Goal: Communication & Community: Answer question/provide support

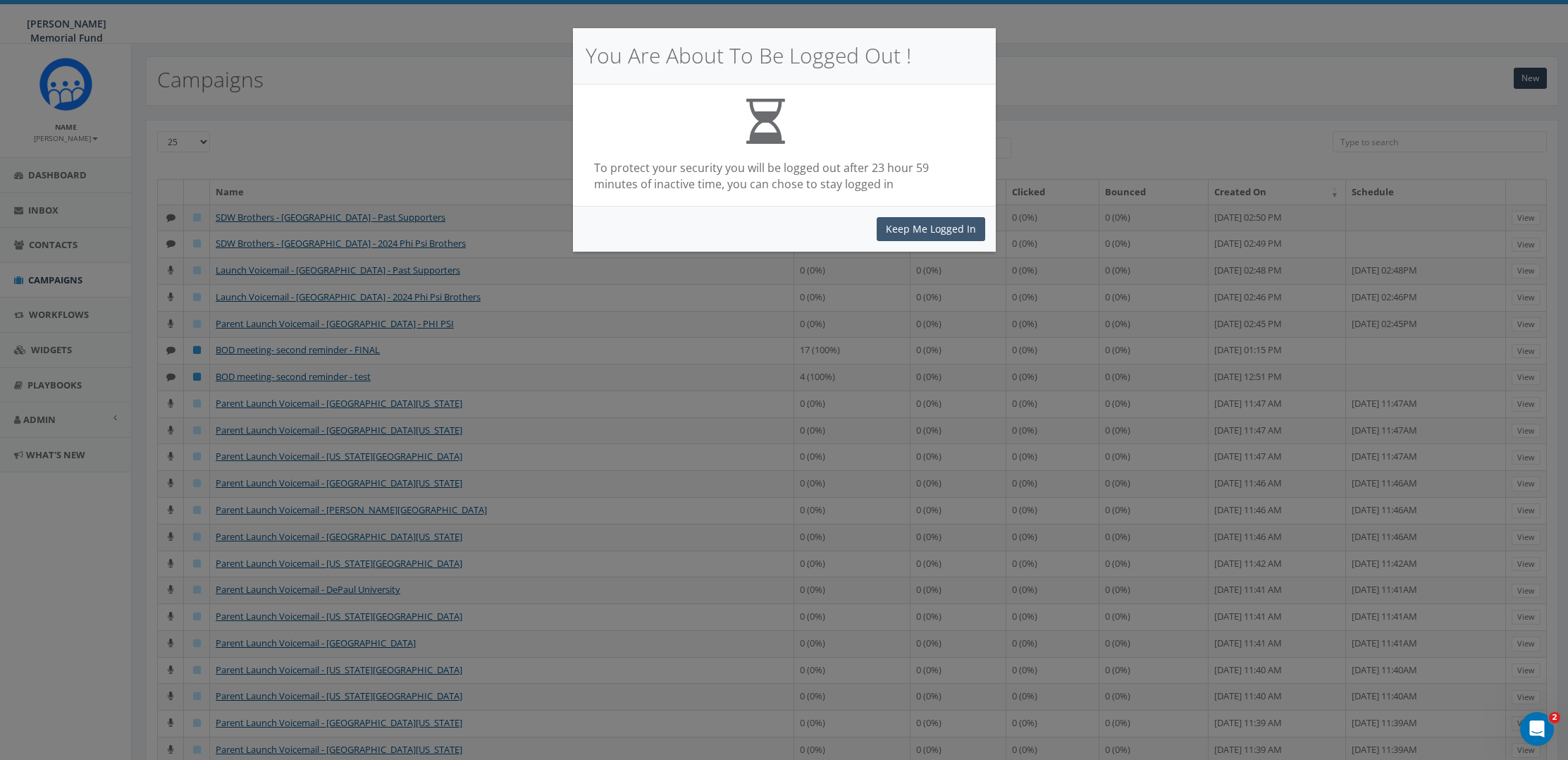
click at [940, 230] on button "Keep Me Logged In" at bounding box center [931, 228] width 108 height 24
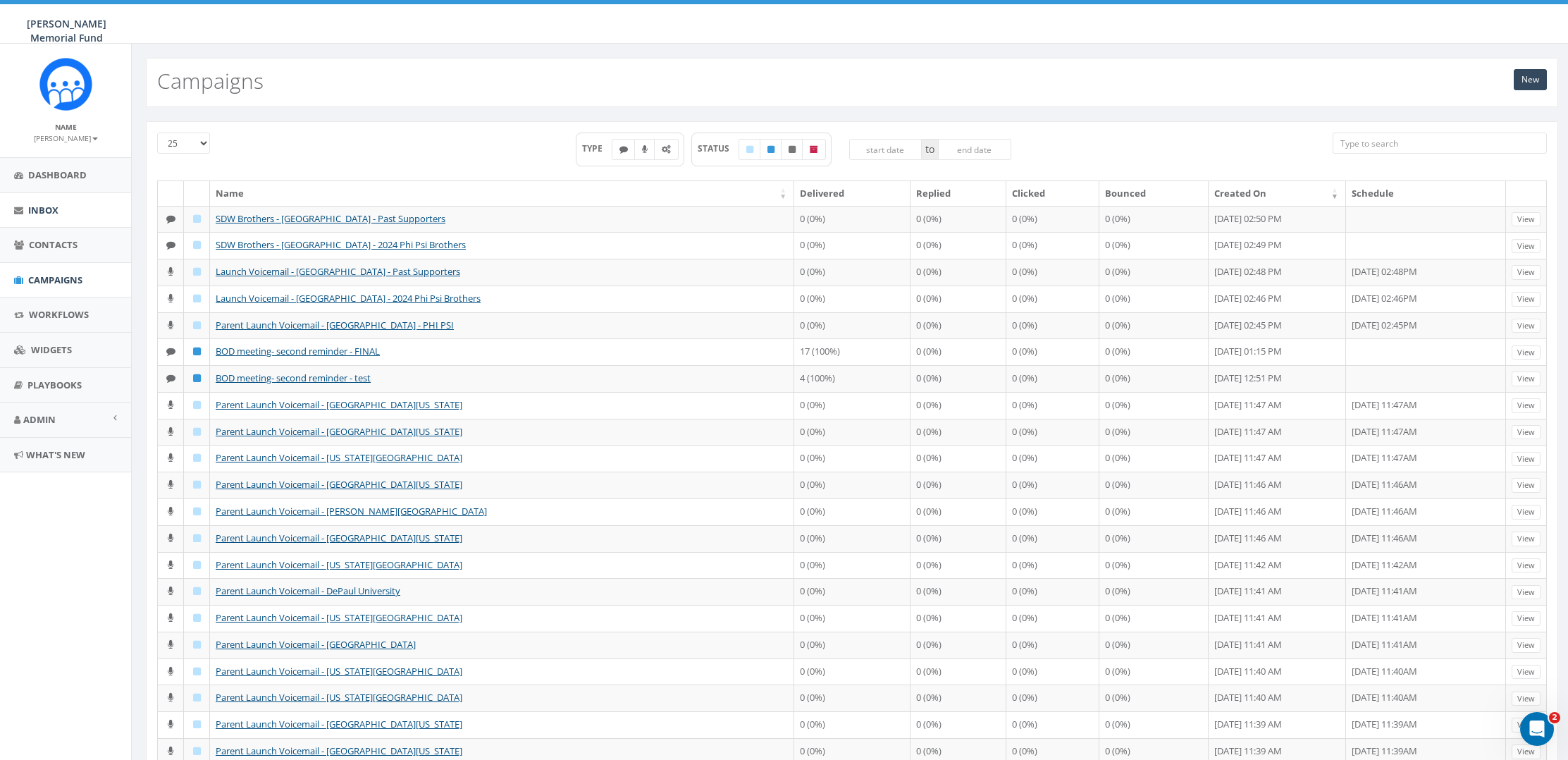
click at [51, 205] on span "Inbox" at bounding box center [43, 210] width 30 height 12
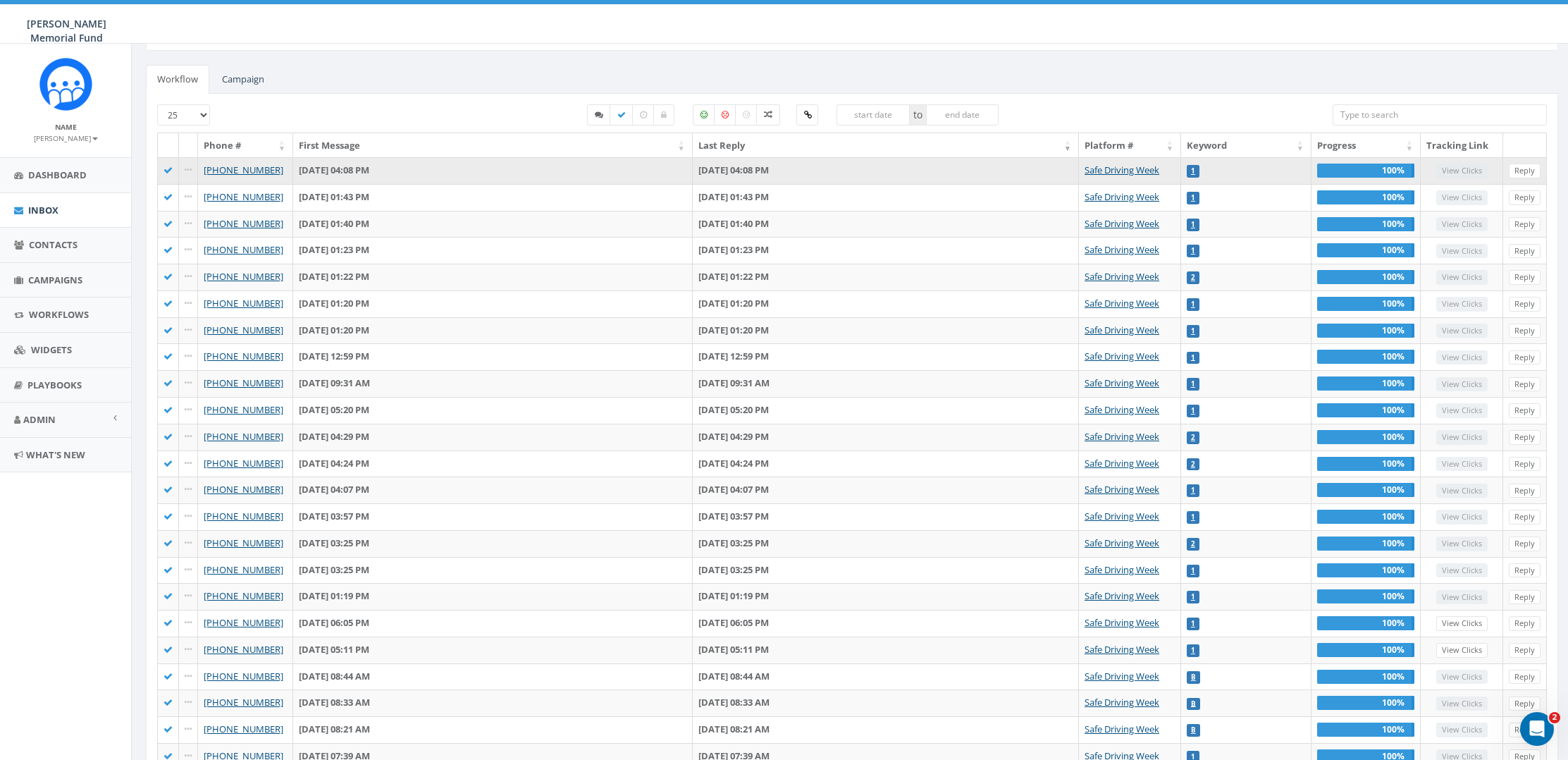
scroll to position [67, 0]
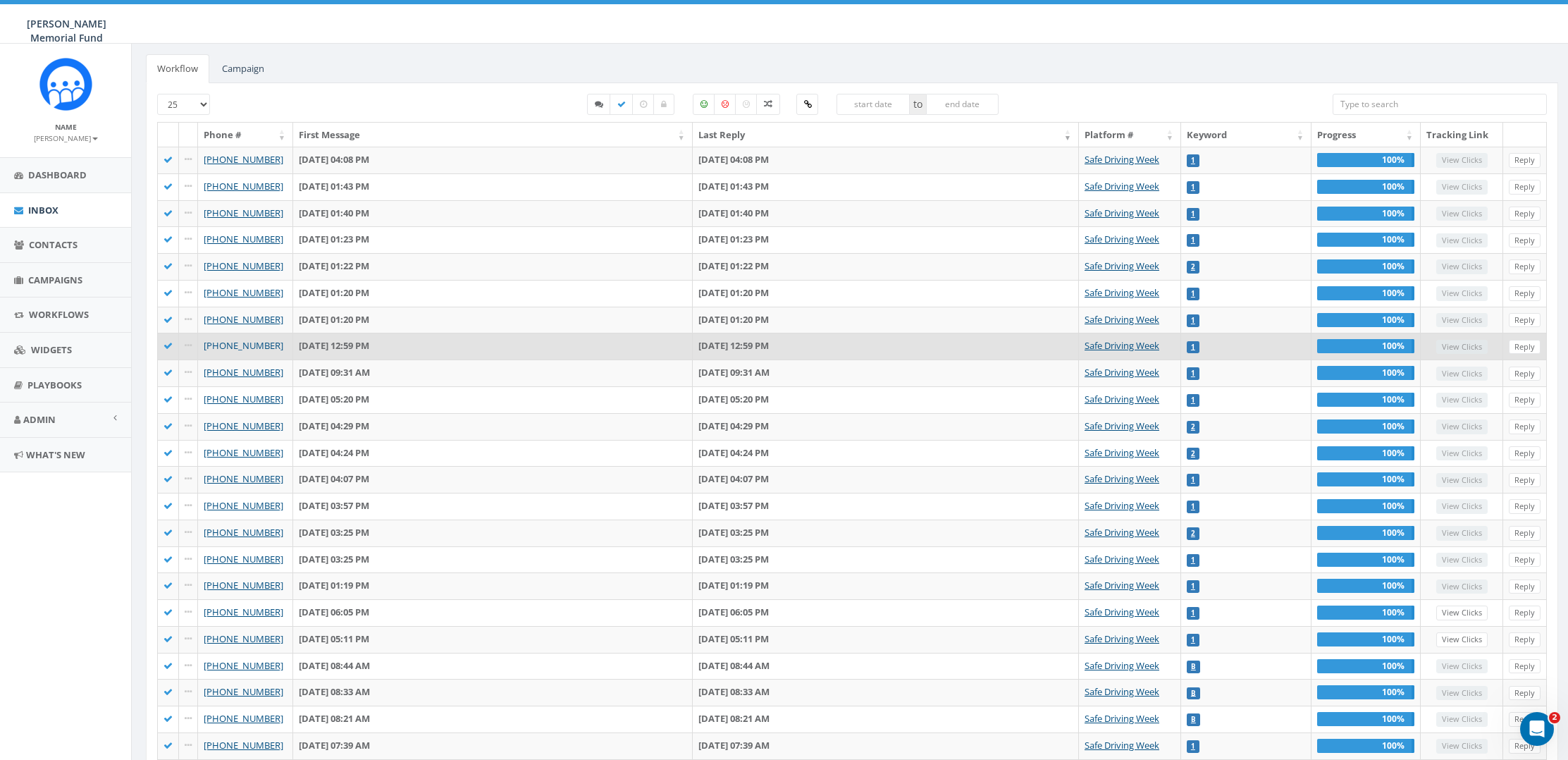
click at [251, 348] on link "+1 864-420-1836" at bounding box center [243, 345] width 80 height 12
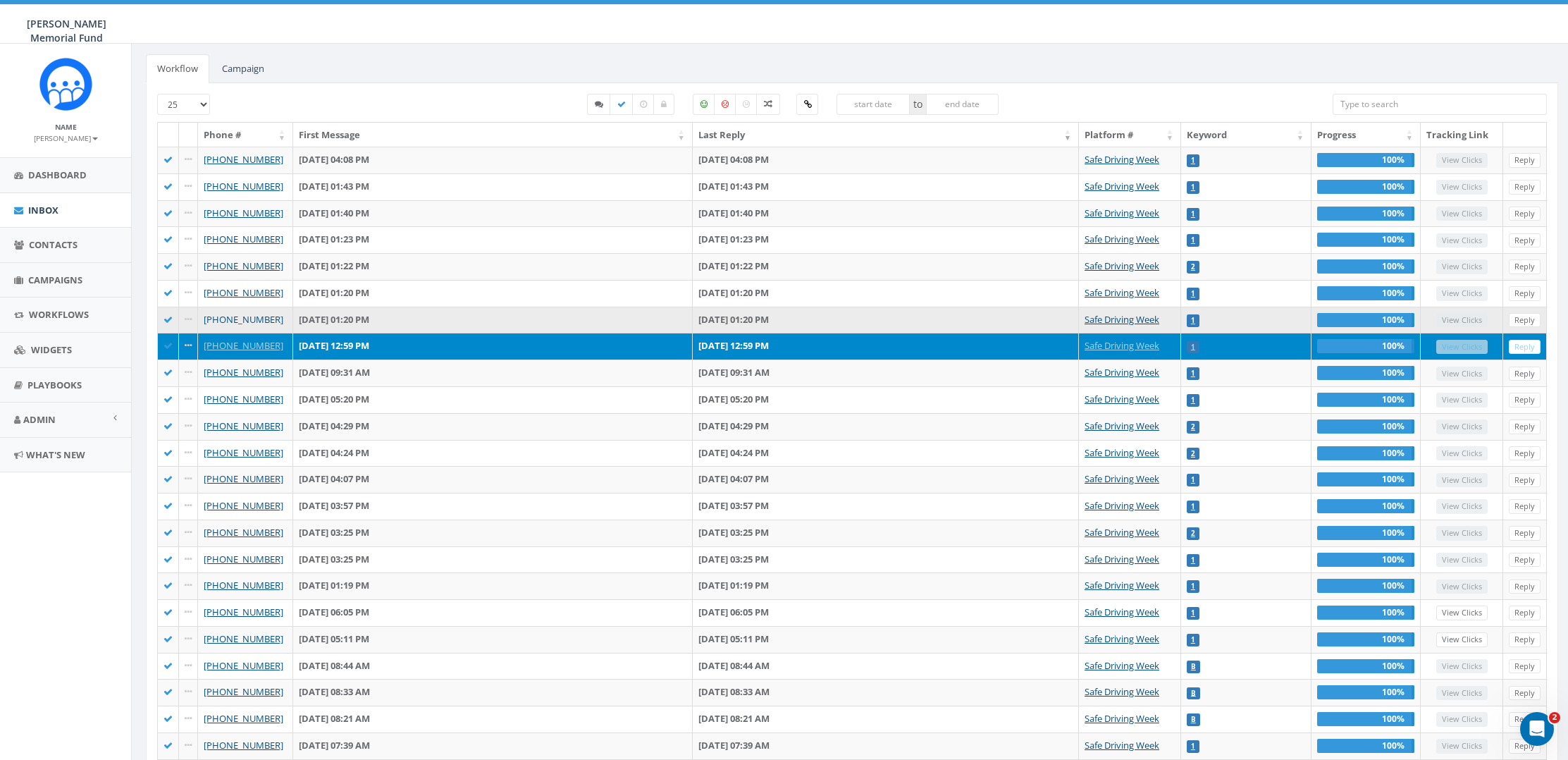
click at [251, 321] on link "+1 864-420-1836" at bounding box center [243, 319] width 80 height 12
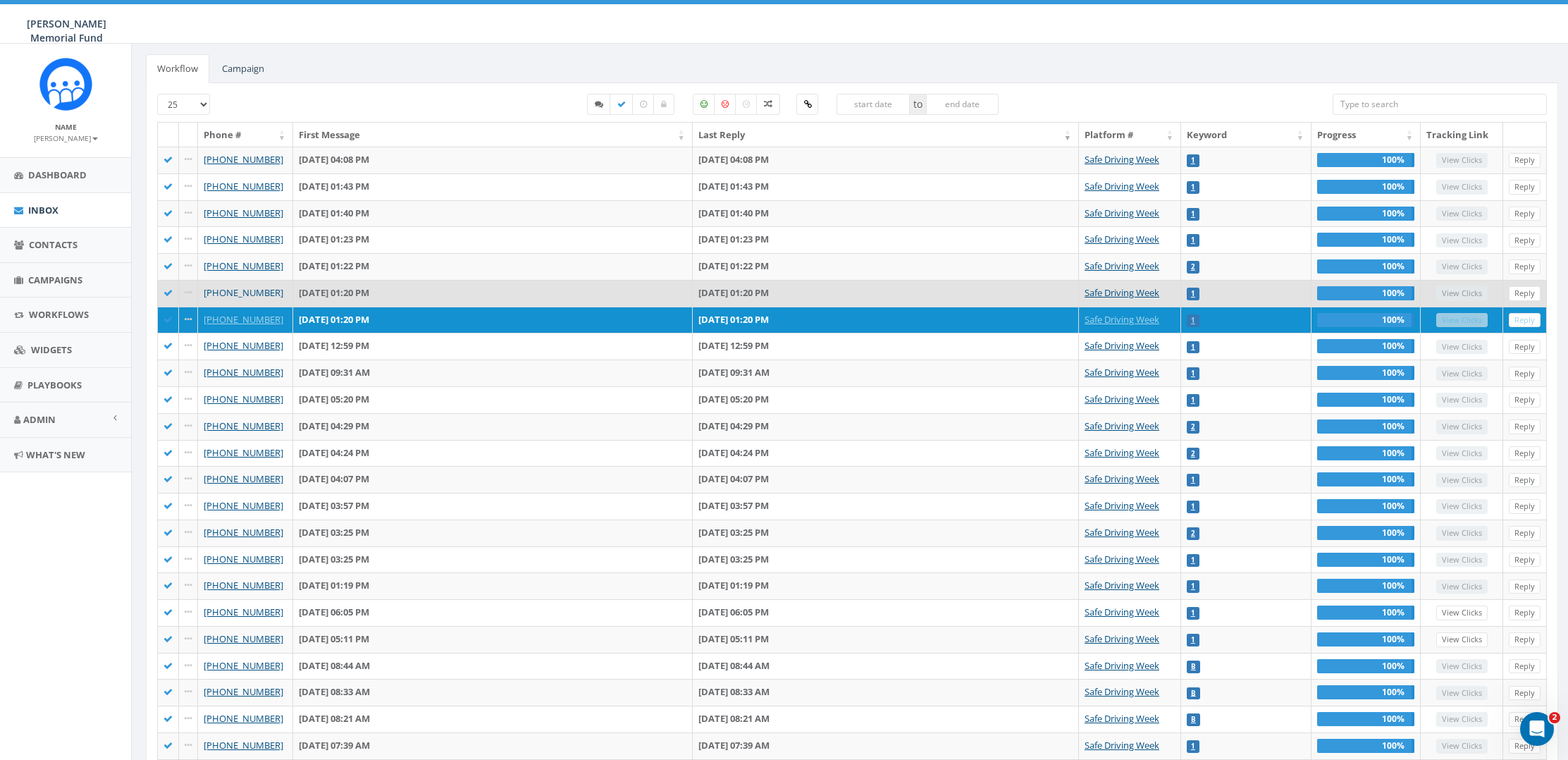
click at [267, 287] on link "[PHONE_NUMBER]" at bounding box center [243, 292] width 80 height 12
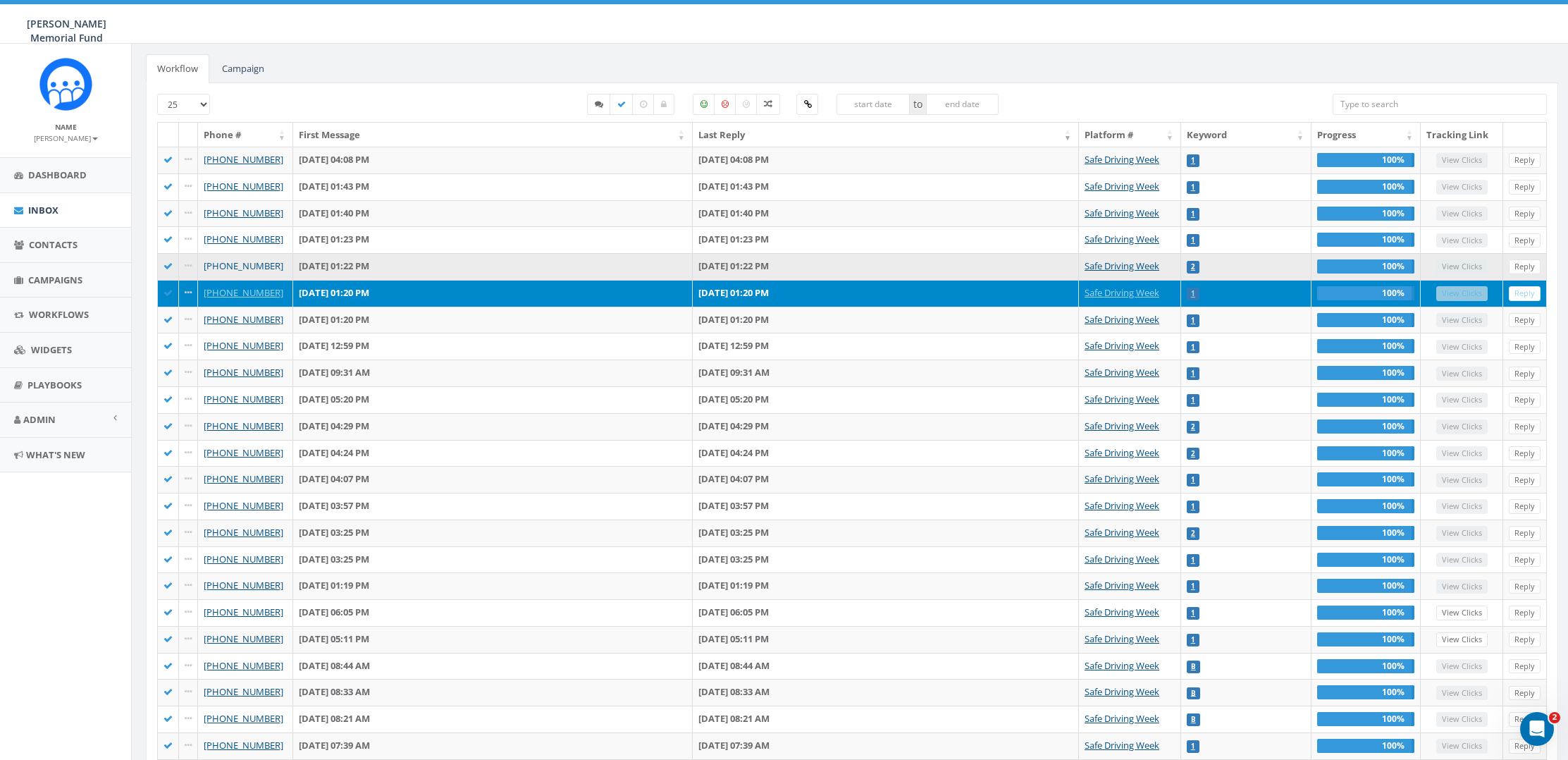
click at [239, 265] on link "+1 213-422-1539" at bounding box center [243, 265] width 80 height 12
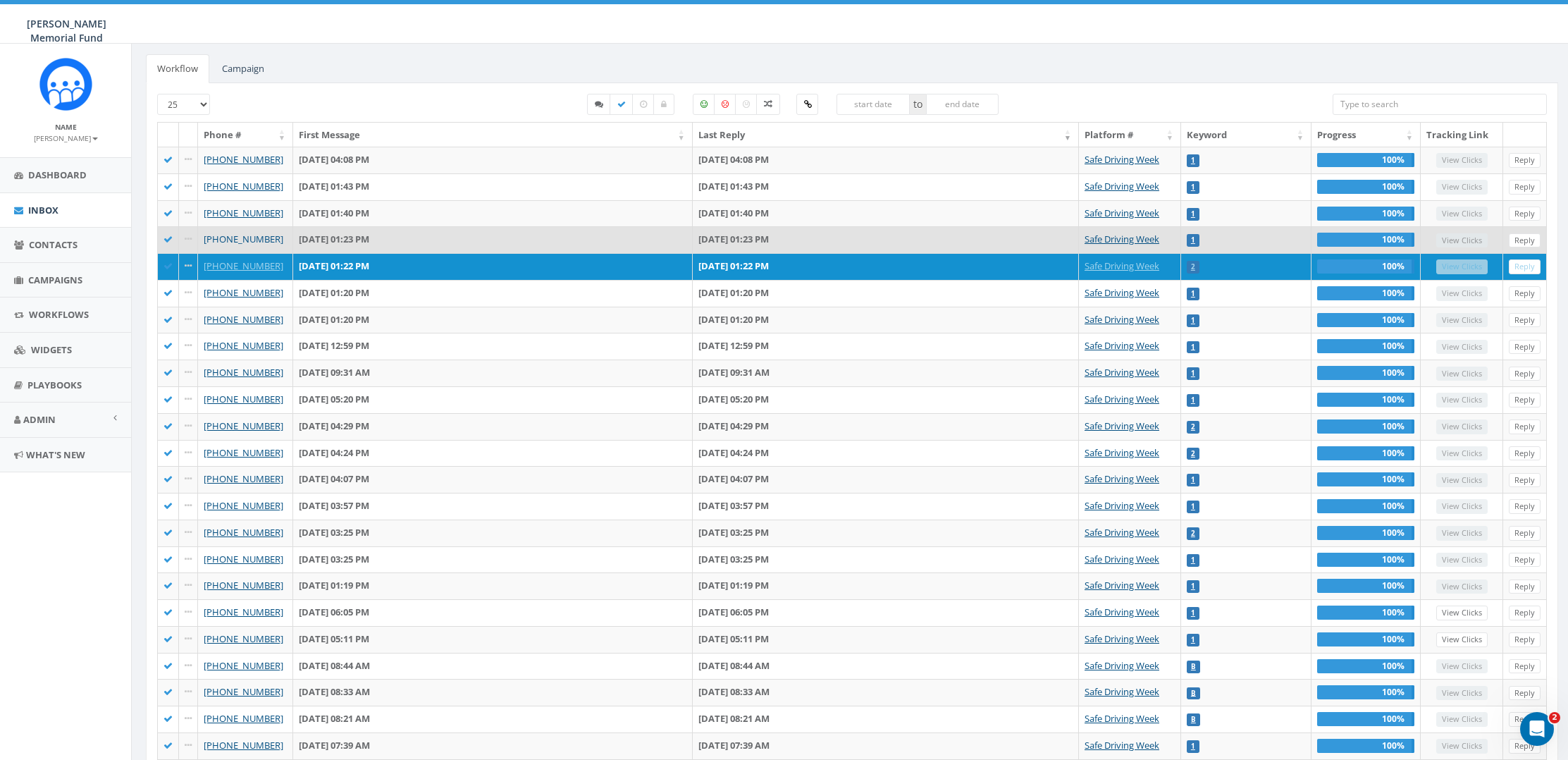
click at [254, 241] on link "+1 703-850-0203" at bounding box center [243, 238] width 80 height 12
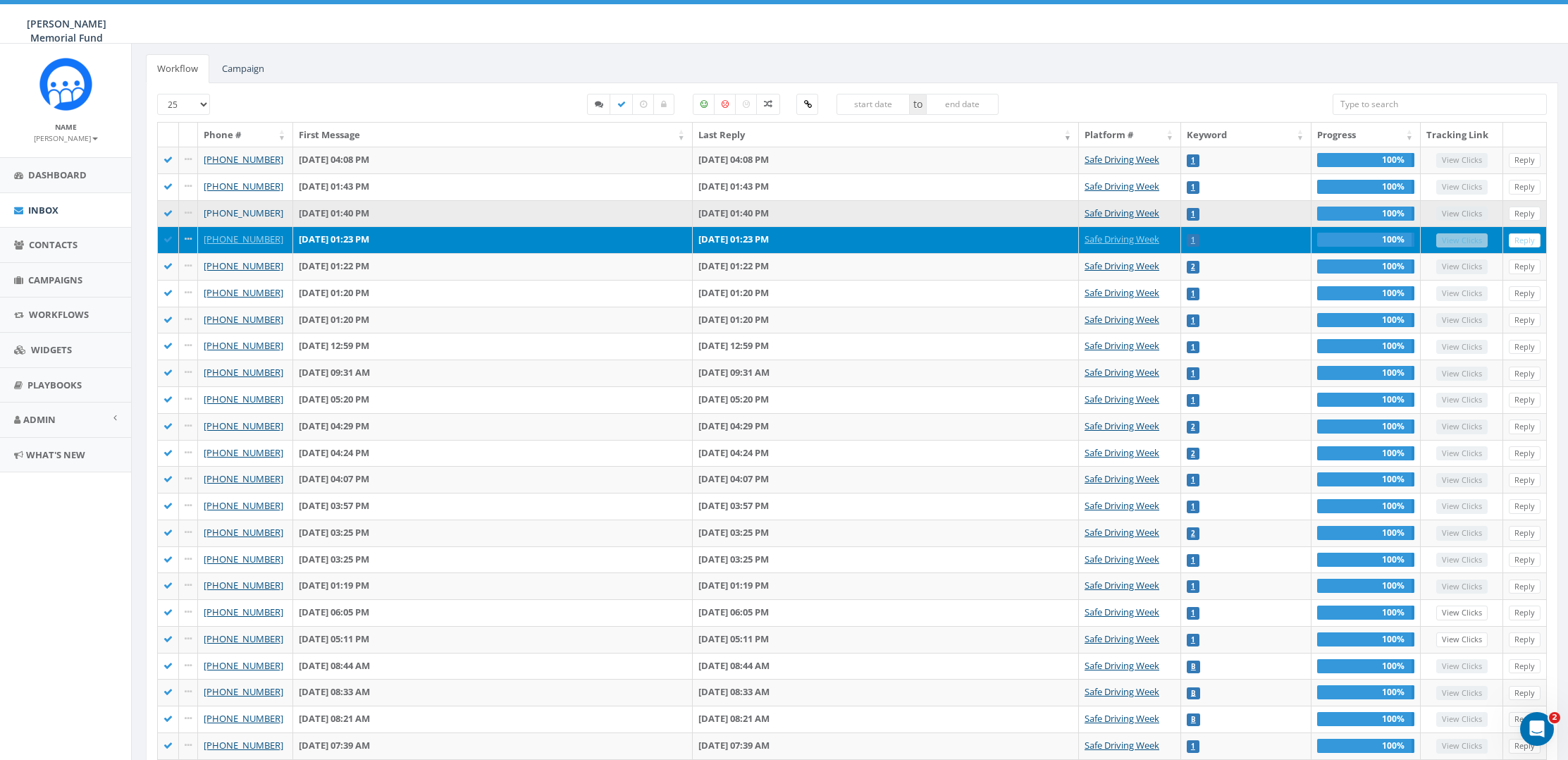
click at [244, 209] on link "+1 914-512-4369" at bounding box center [243, 212] width 80 height 12
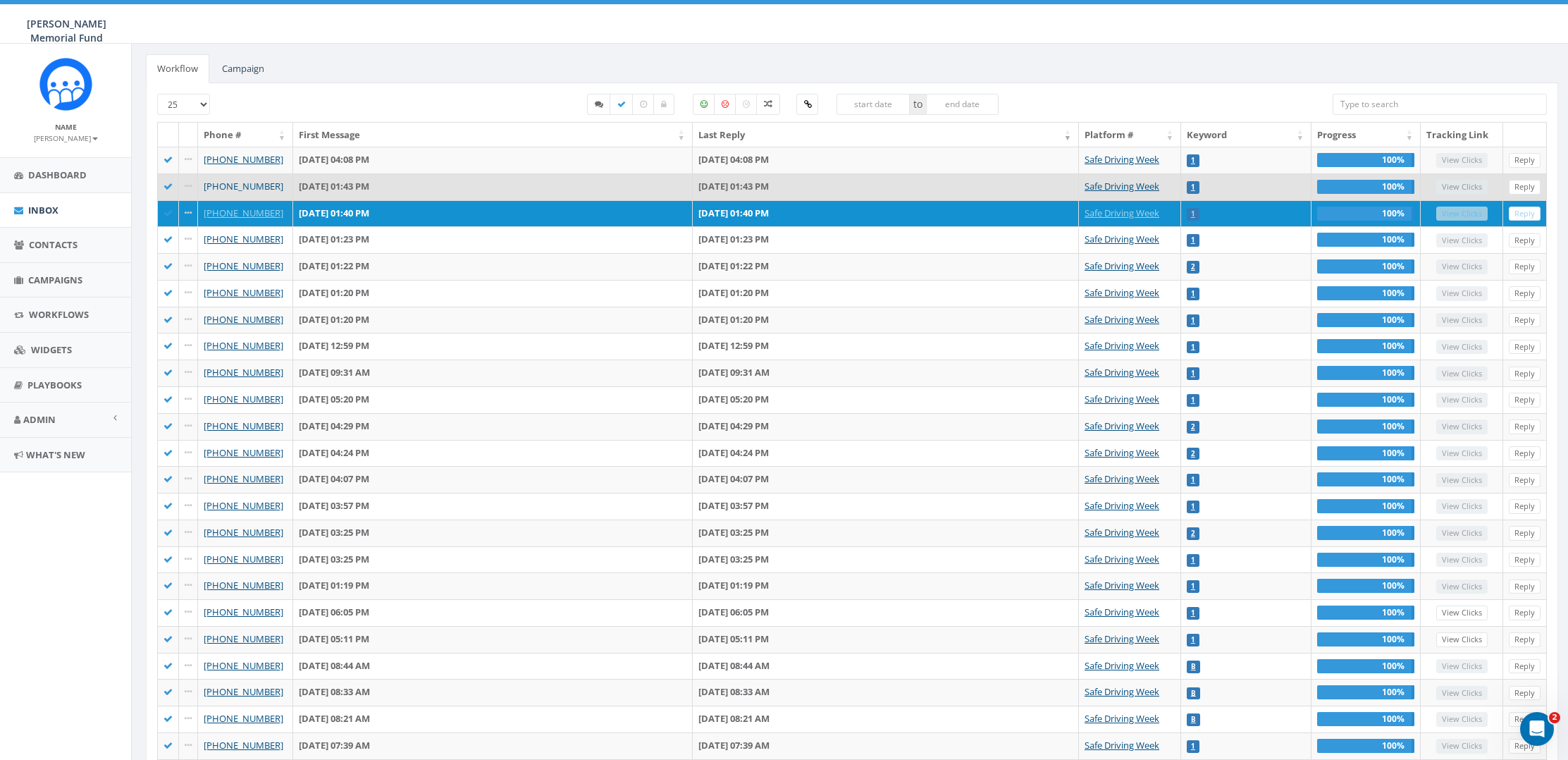
click at [228, 186] on link "+1 478-230-4836" at bounding box center [243, 186] width 80 height 12
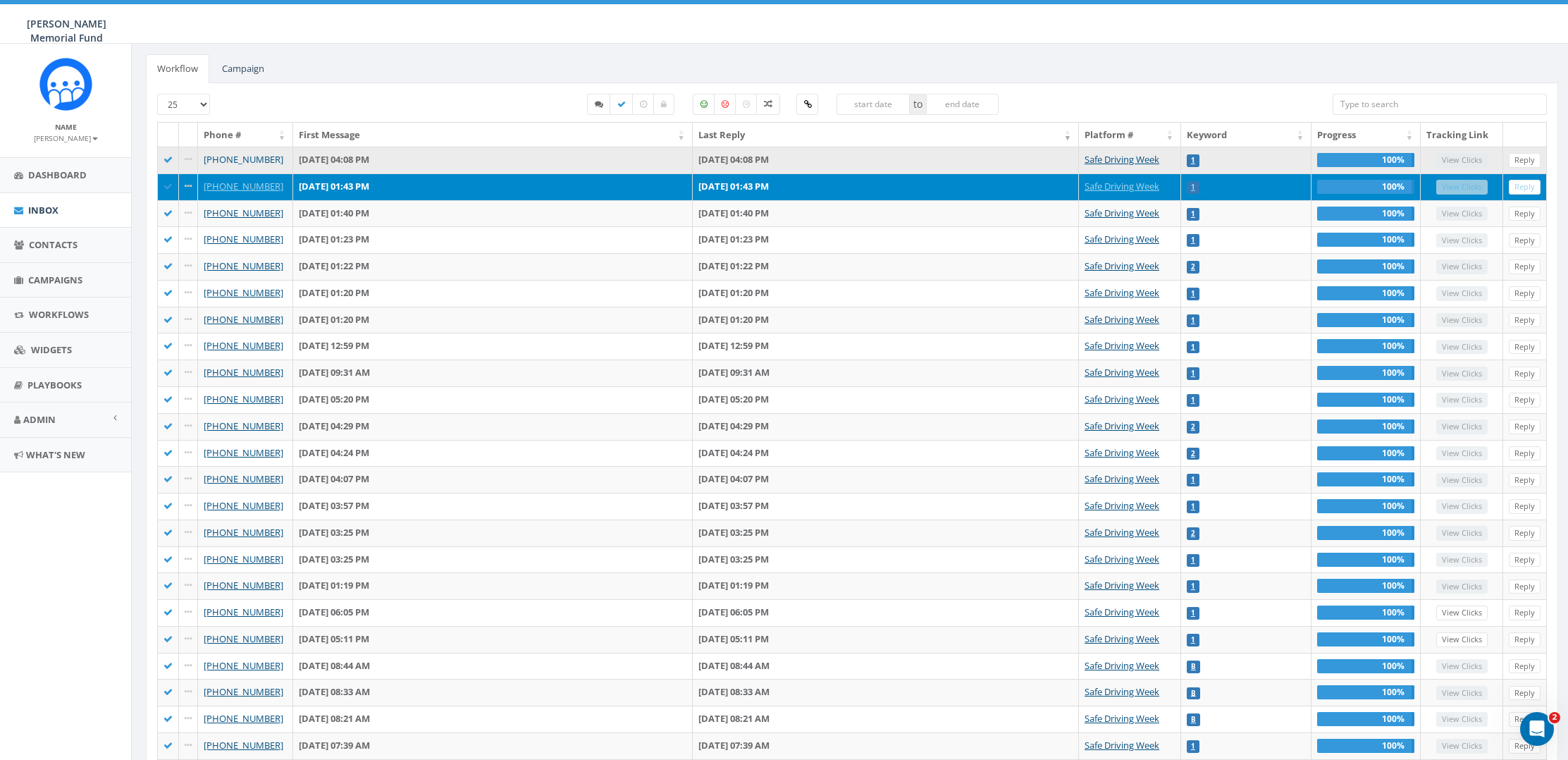
click at [246, 162] on link "+1 571-533-0436" at bounding box center [243, 159] width 80 height 12
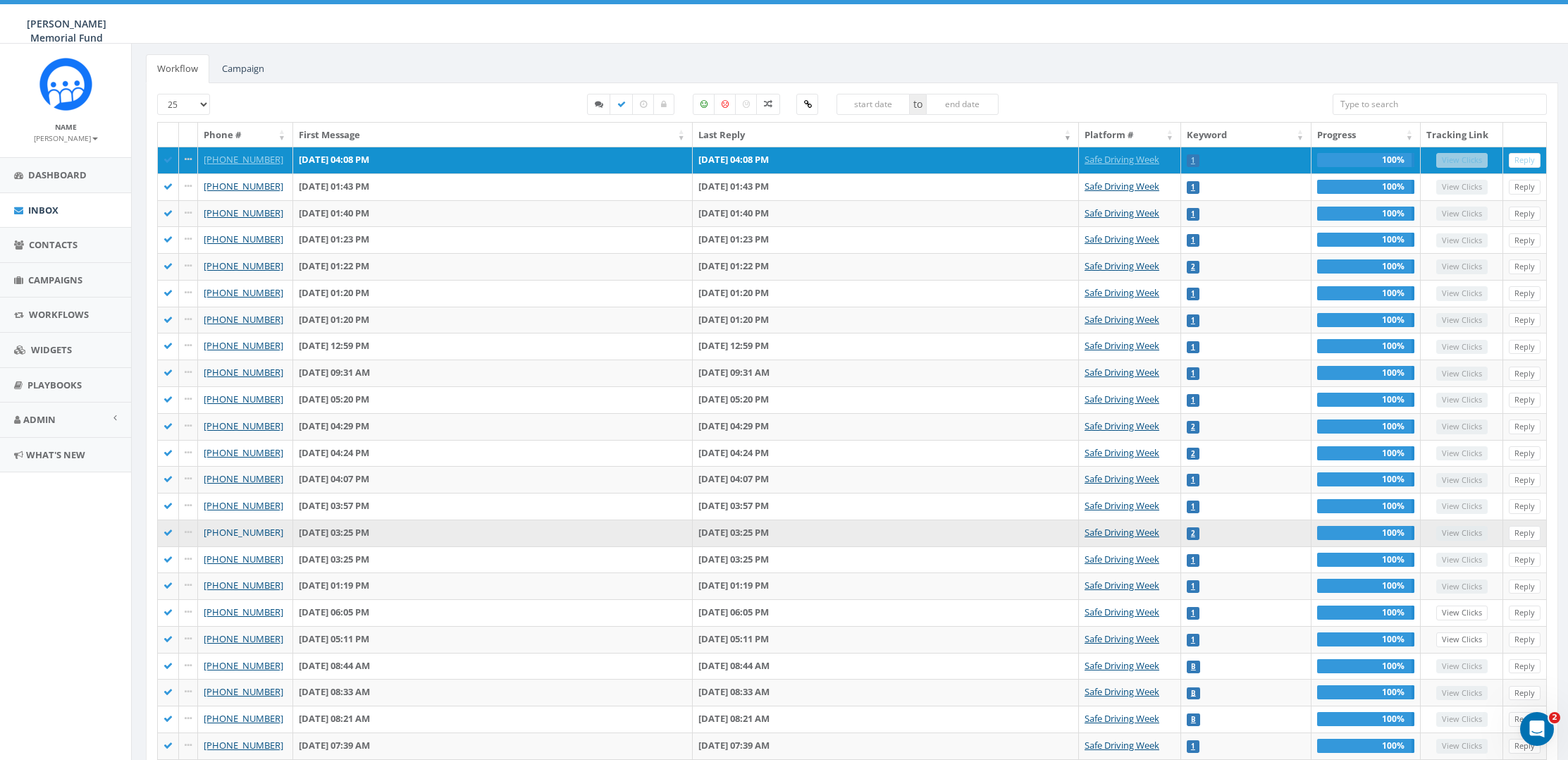
click at [257, 529] on link "+1 718-974-7213" at bounding box center [243, 532] width 80 height 12
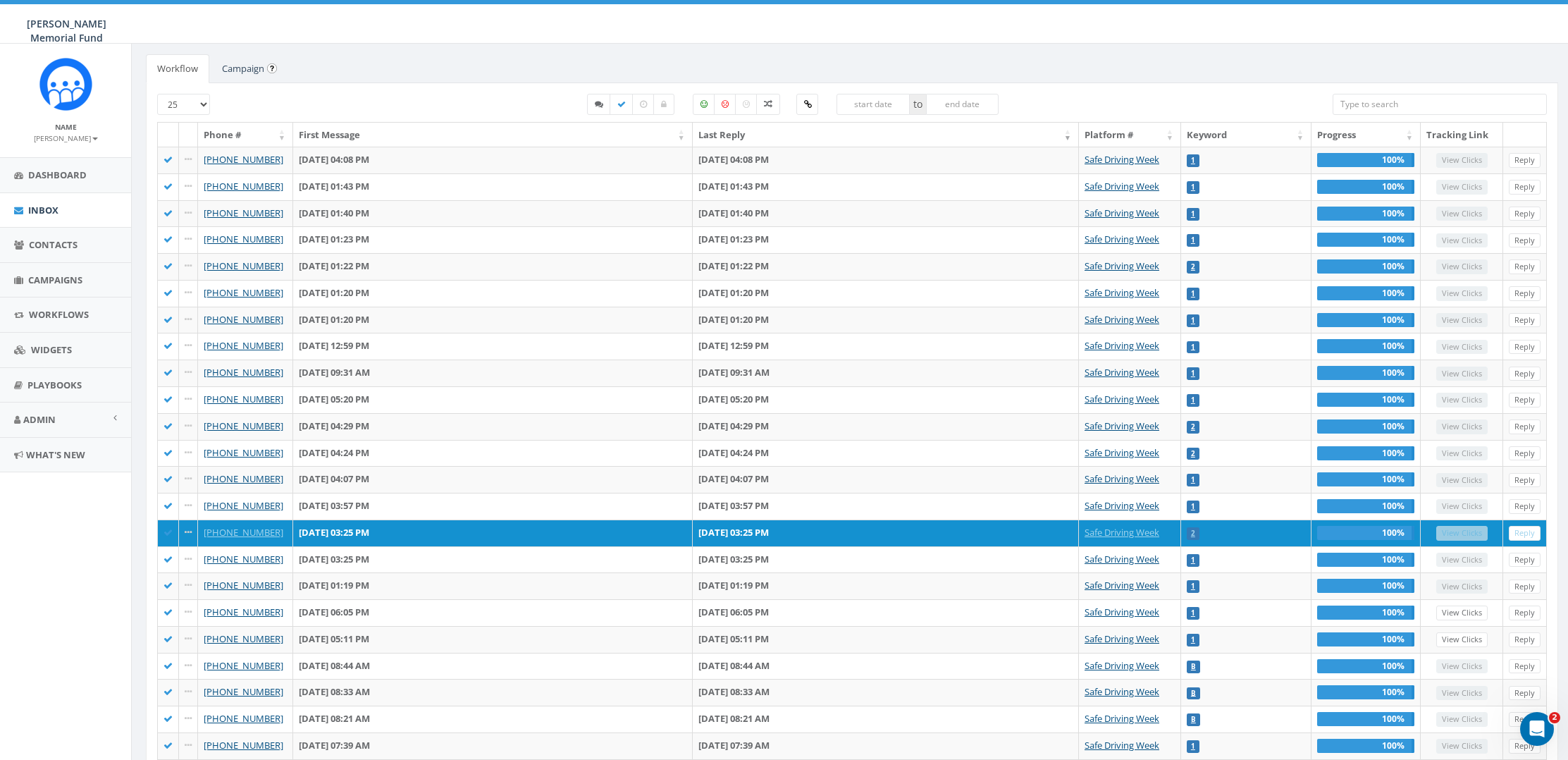
click at [251, 65] on link "Campaign" at bounding box center [243, 68] width 65 height 29
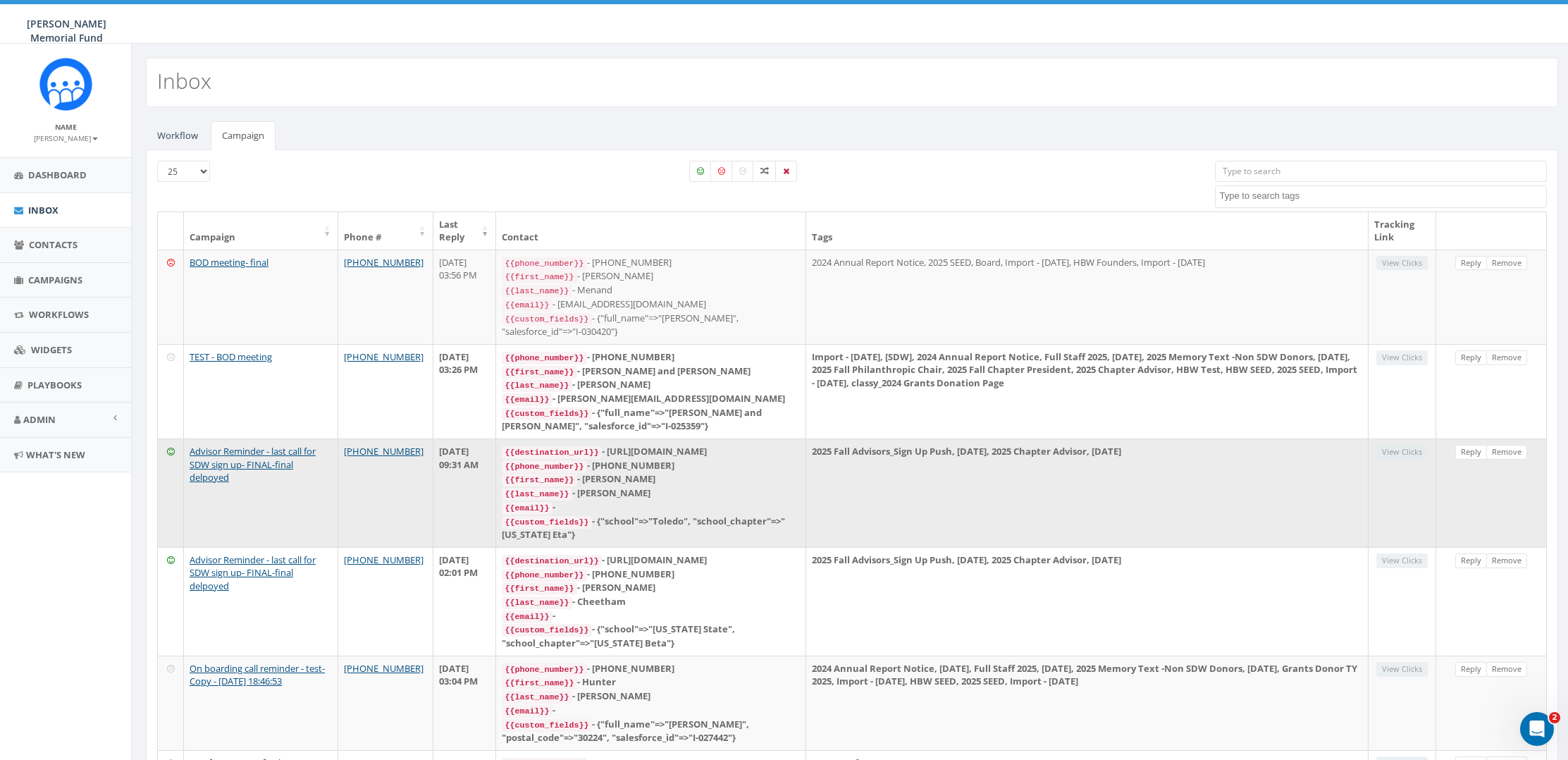
scroll to position [0, 0]
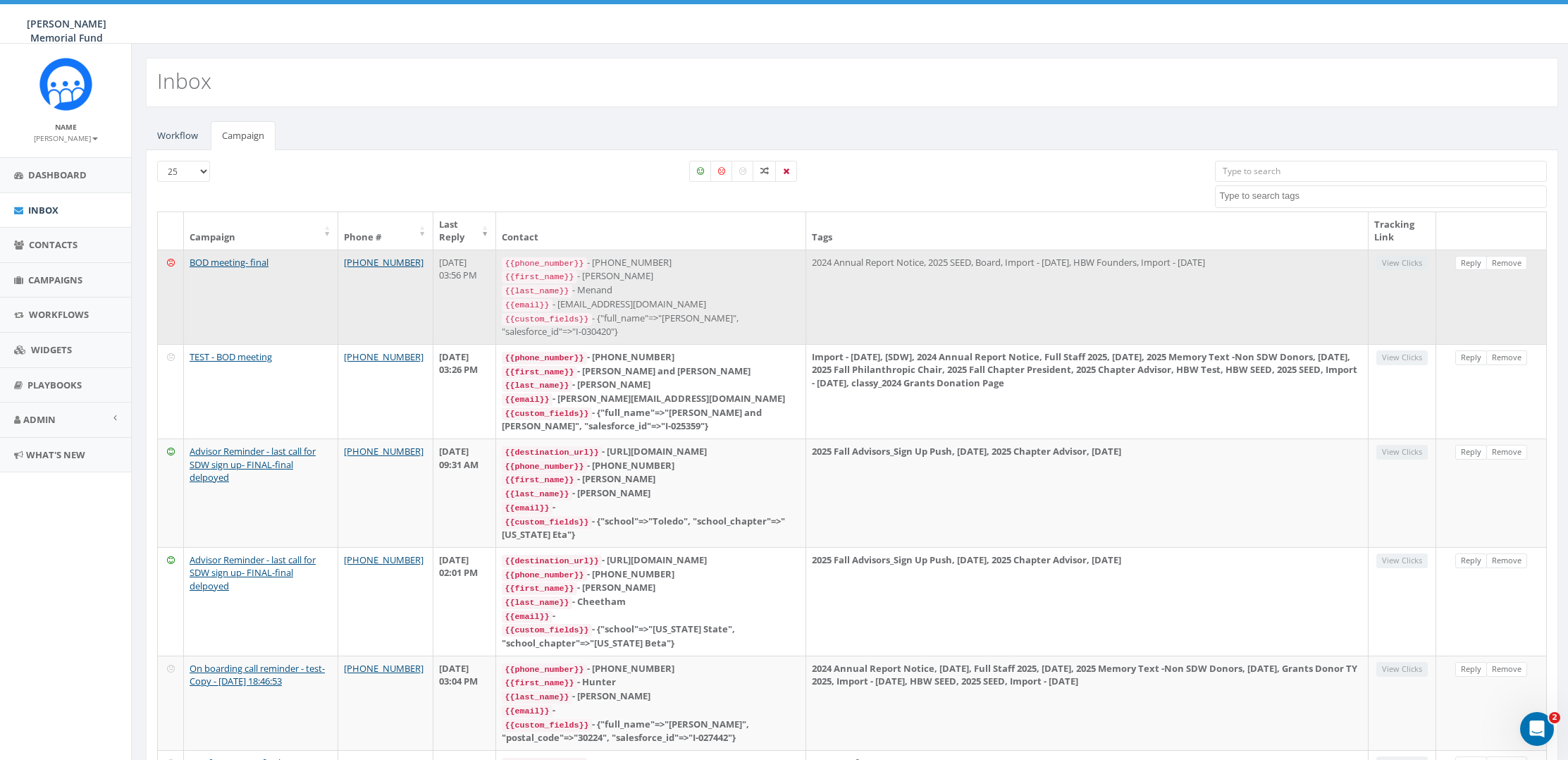
click at [972, 273] on td "2024 Annual Report Notice, 2025 SEED, Board, Import - 05/01/2025, HBW Founders,…" at bounding box center [1087, 297] width 563 height 94
click at [1413, 263] on td "View Clicks" at bounding box center [1402, 297] width 67 height 94
click at [237, 260] on link "BOD meeting- final" at bounding box center [229, 261] width 79 height 12
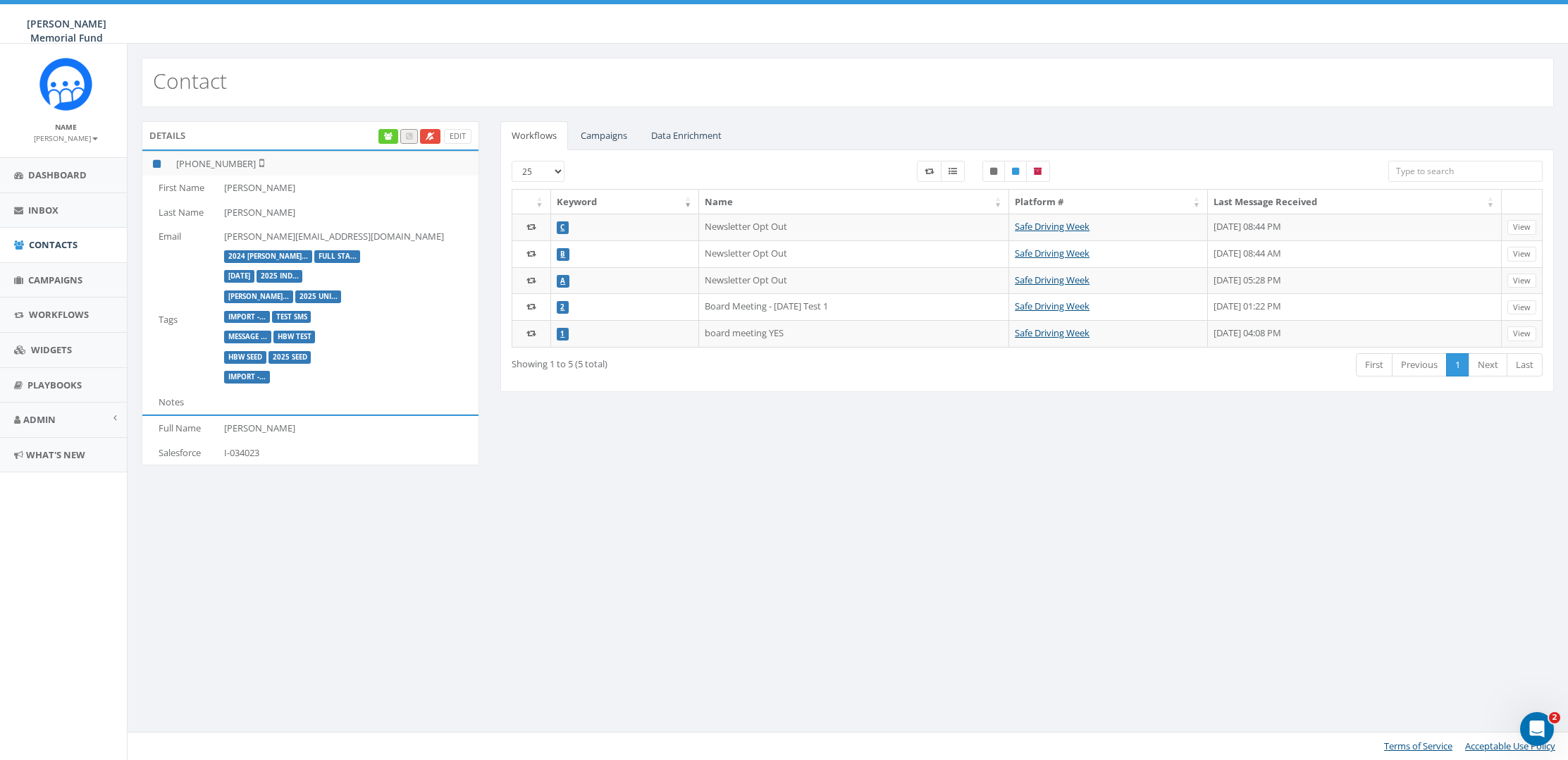
scroll to position [0, 4]
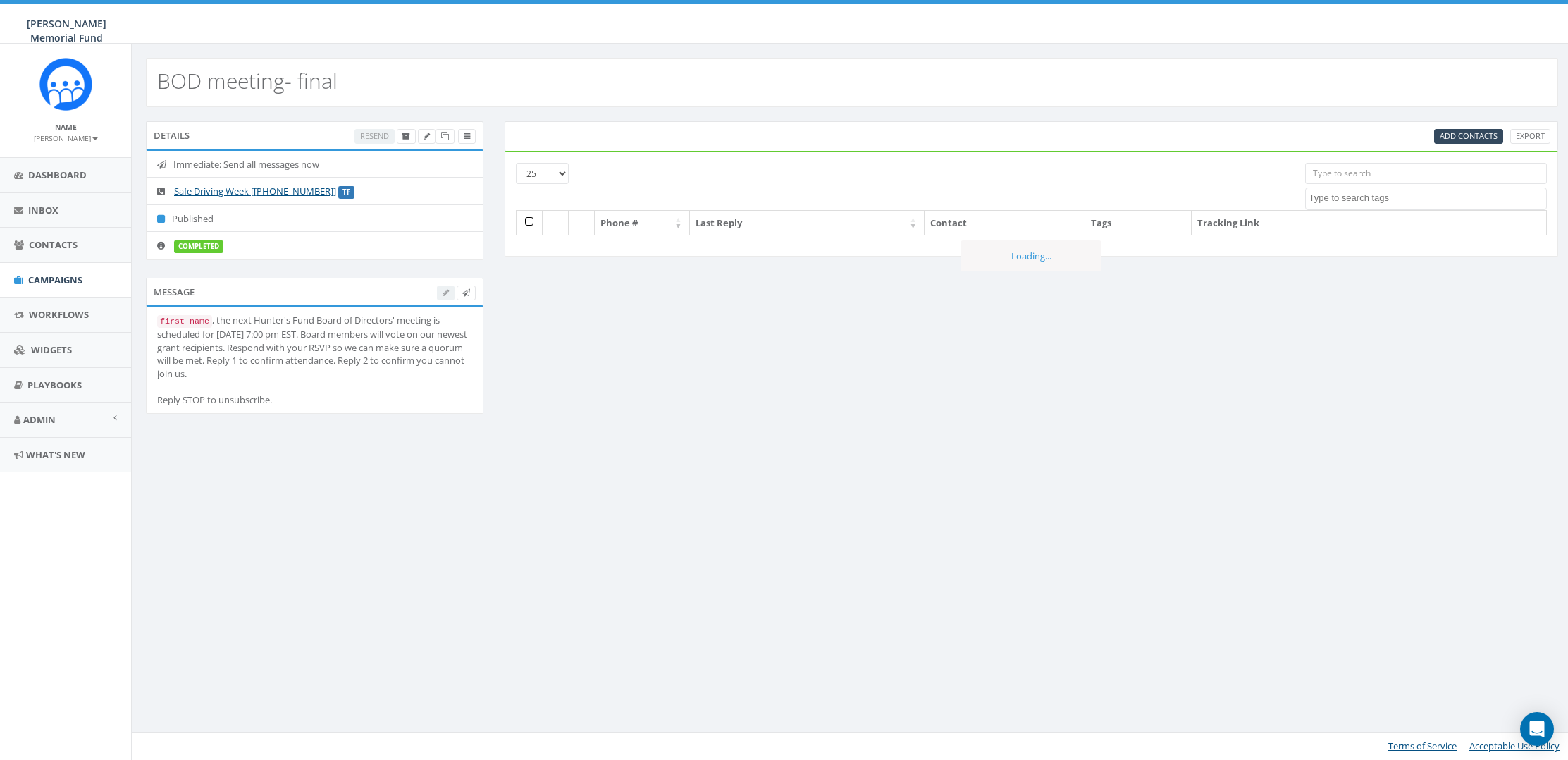
select select
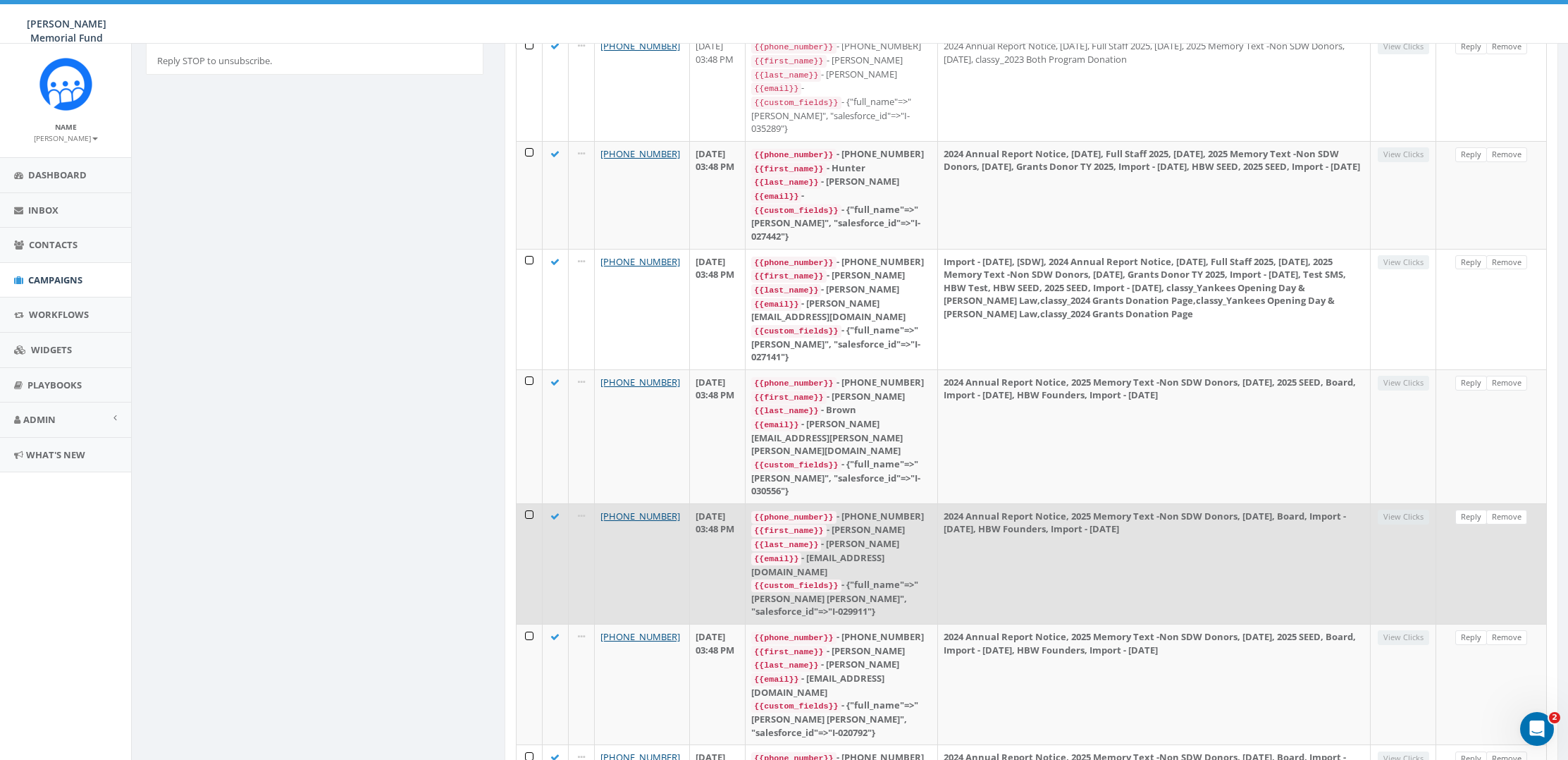
scroll to position [344, 0]
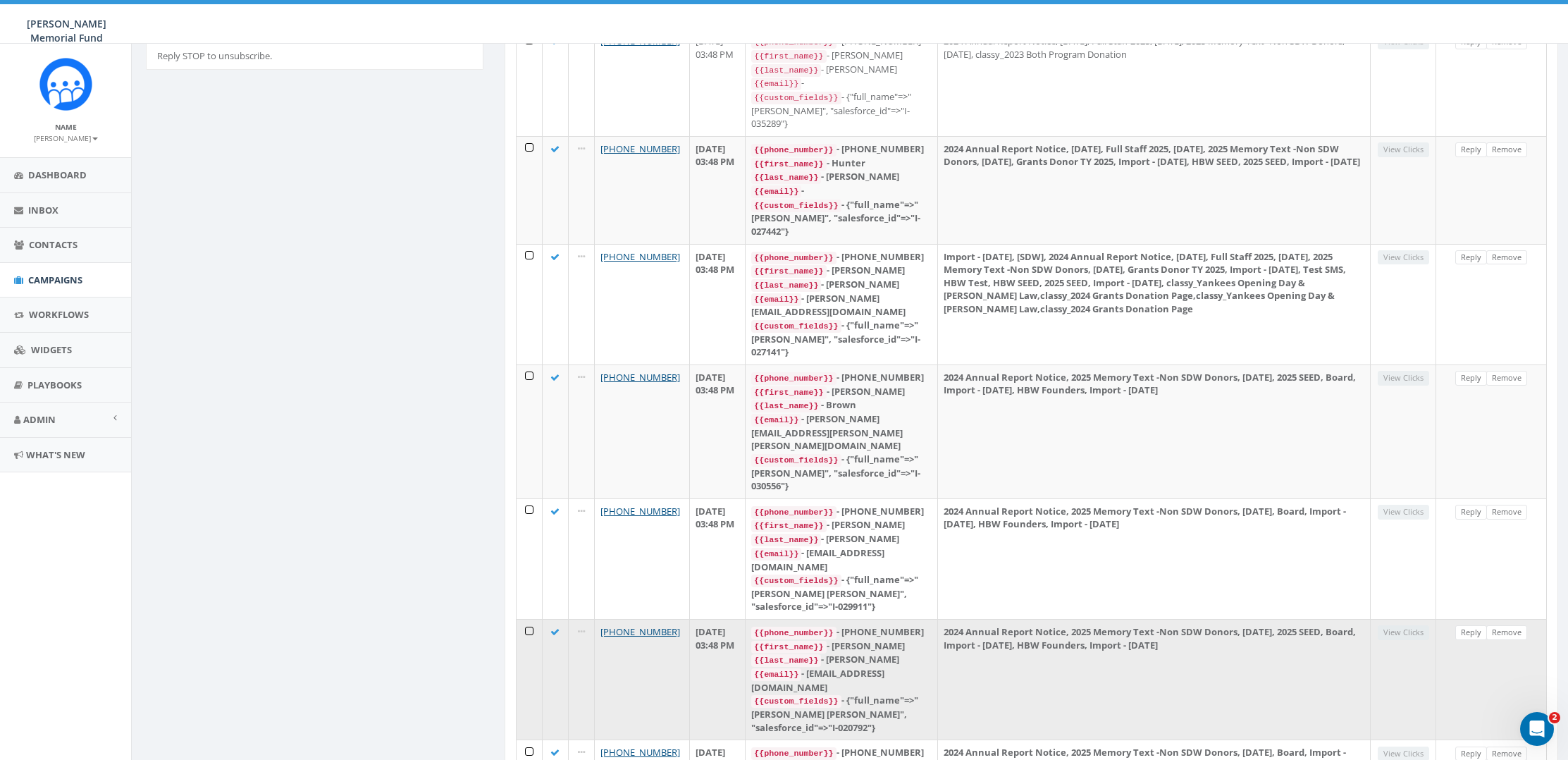
click at [998, 619] on td "2024 Annual Report Notice, 2025 Memory Text -Non SDW Donors, [DATE], 2025 SEED,…" at bounding box center [1154, 679] width 433 height 121
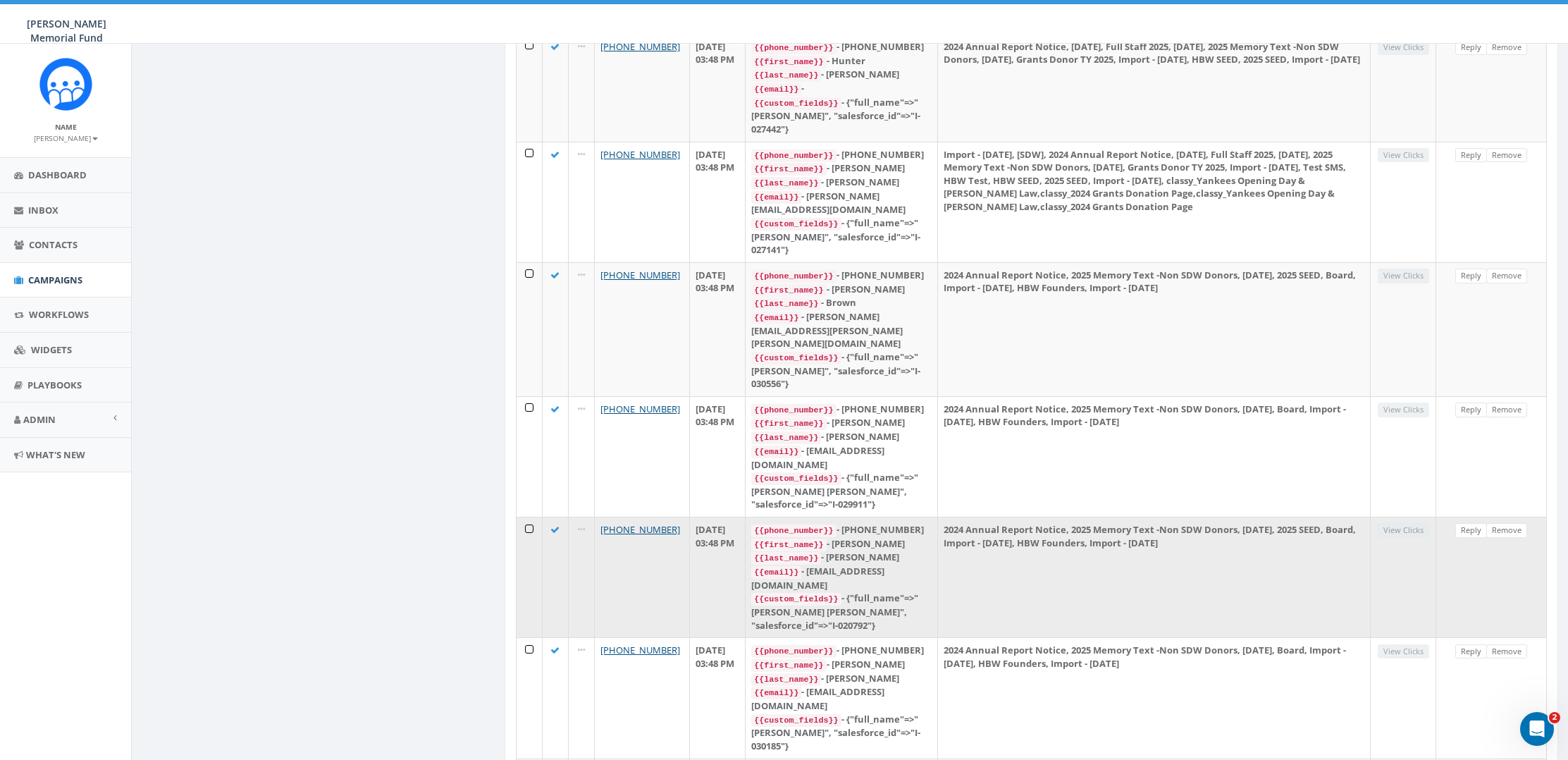
scroll to position [451, 0]
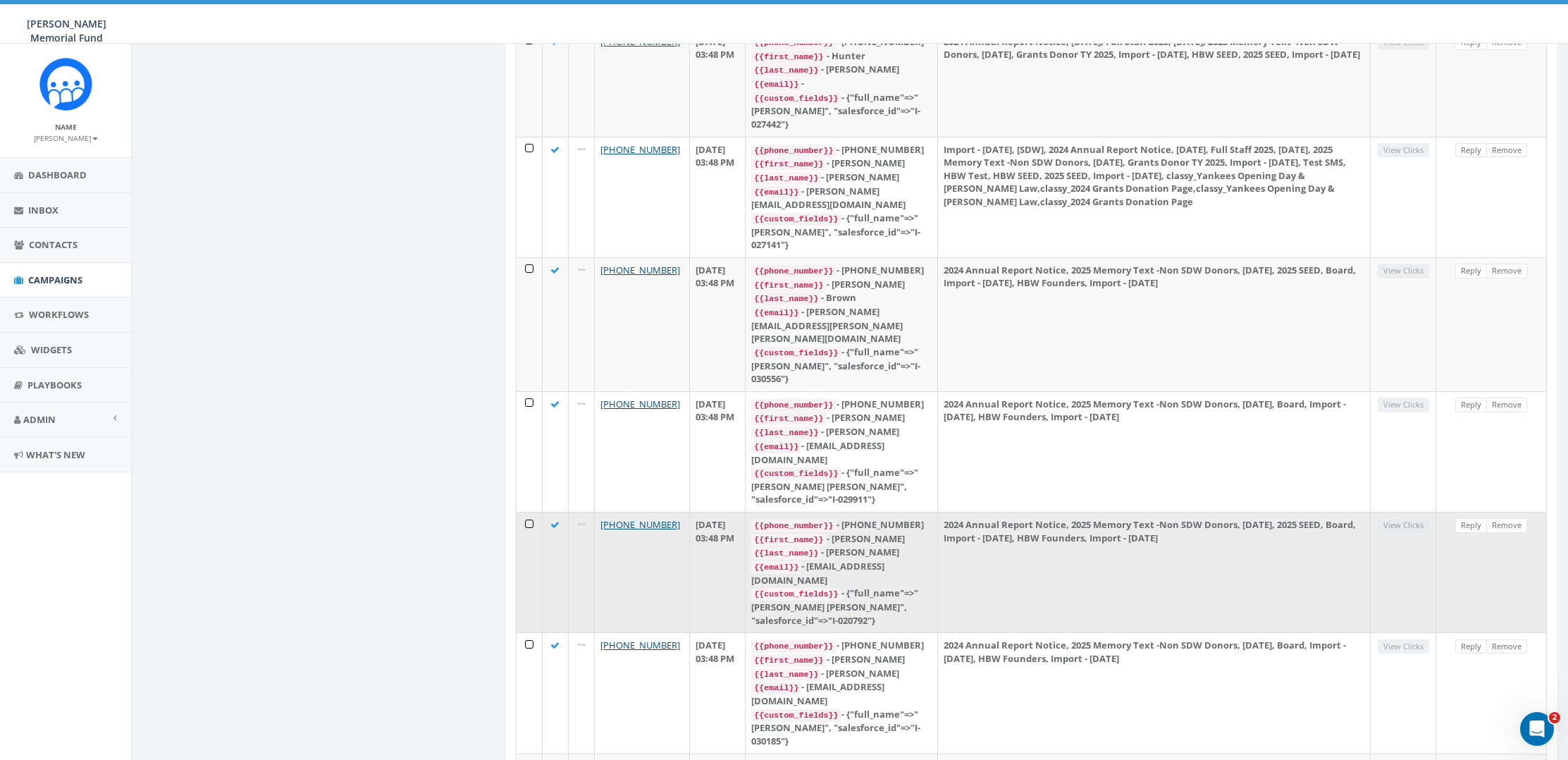
click at [1397, 512] on td "View Clicks" at bounding box center [1404, 572] width 66 height 121
click at [1157, 512] on td "2024 Annual Report Notice, 2025 Memory Text -Non SDW Donors, [DATE], 2025 SEED,…" at bounding box center [1154, 572] width 433 height 121
click at [638, 518] on link "[PHONE_NUMBER]" at bounding box center [640, 524] width 80 height 12
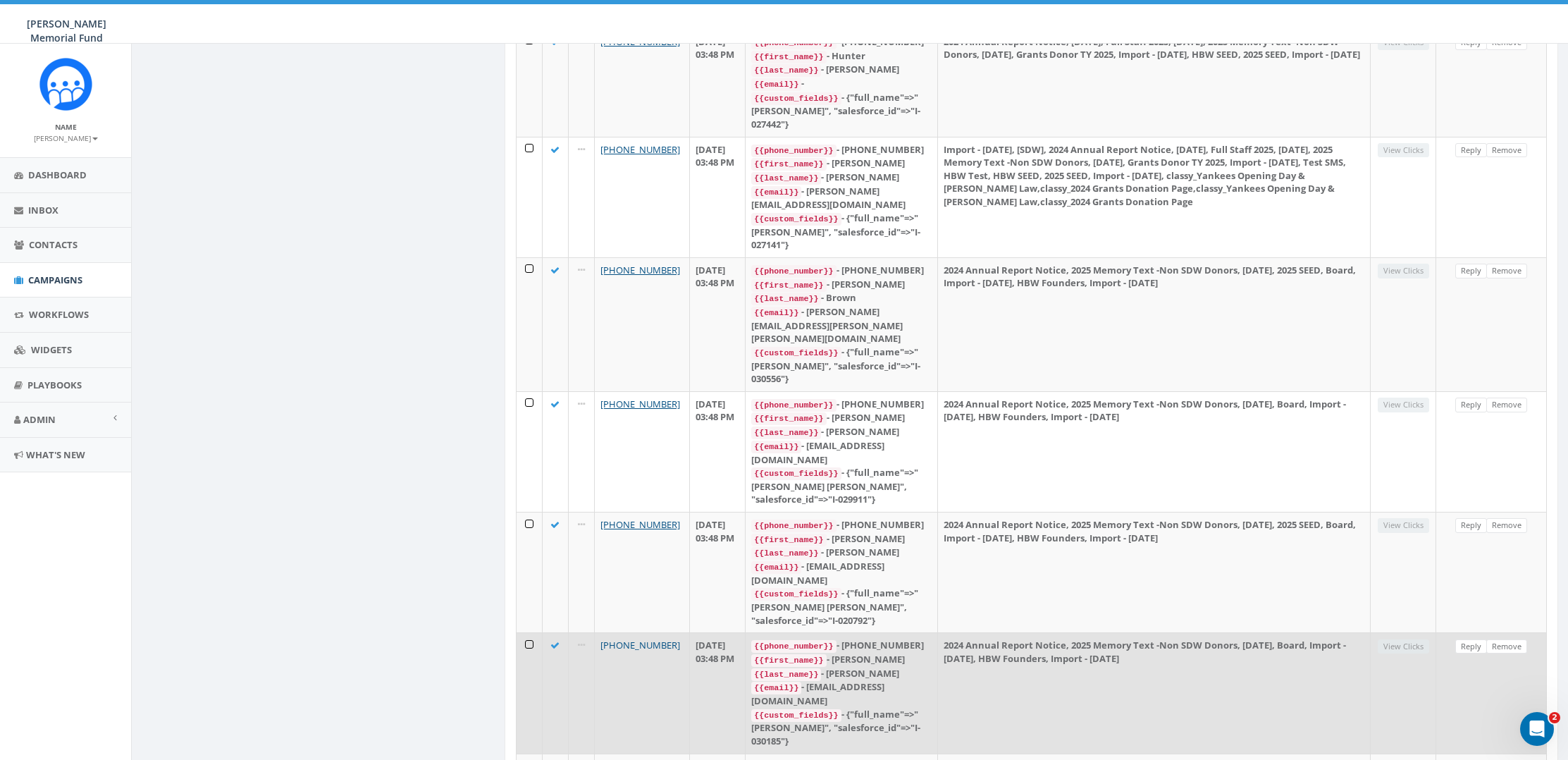
click at [622, 638] on link "[PHONE_NUMBER]" at bounding box center [640, 644] width 80 height 12
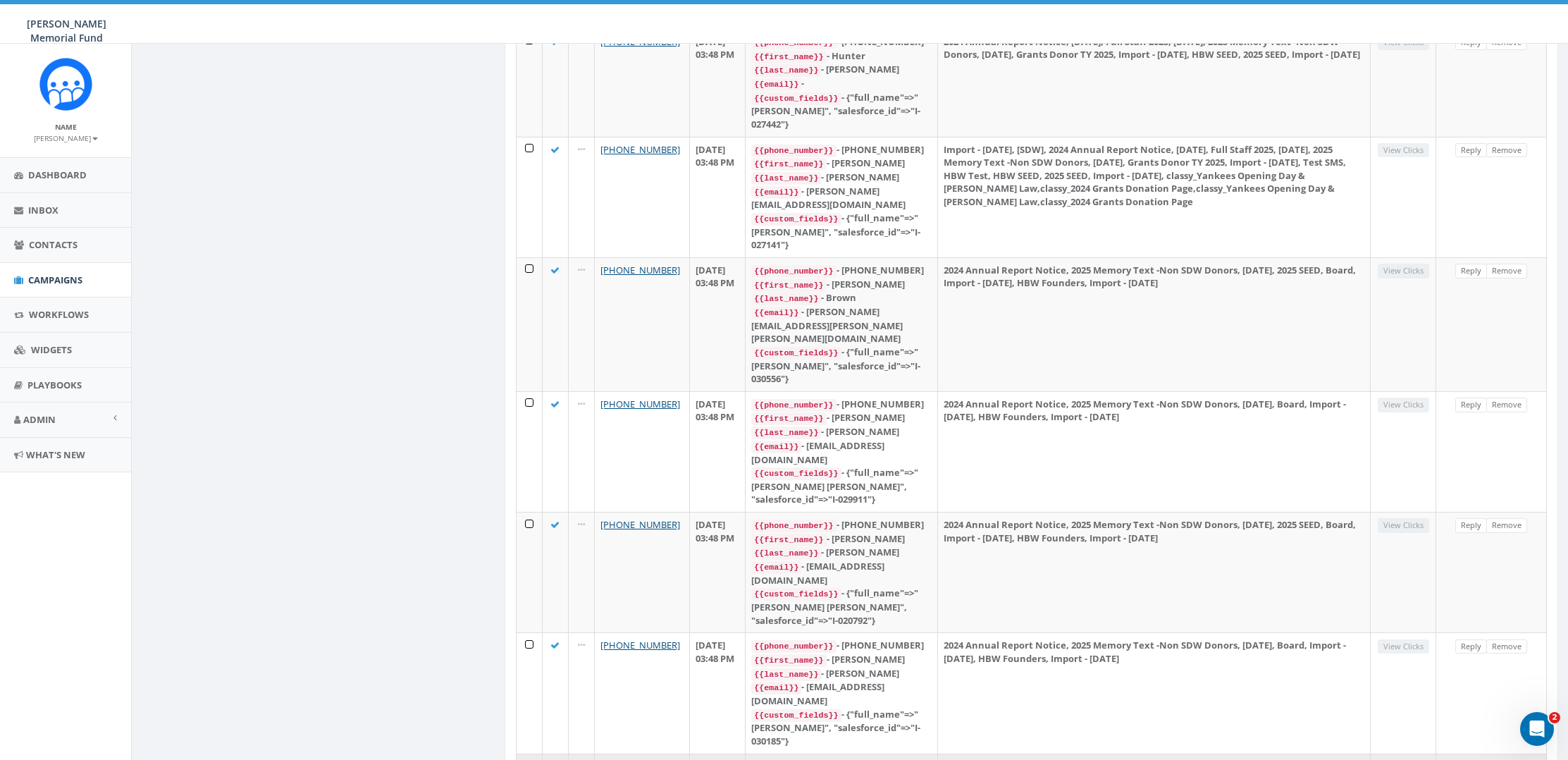
click at [629, 759] on link "+1 202-262-5436" at bounding box center [640, 766] width 80 height 12
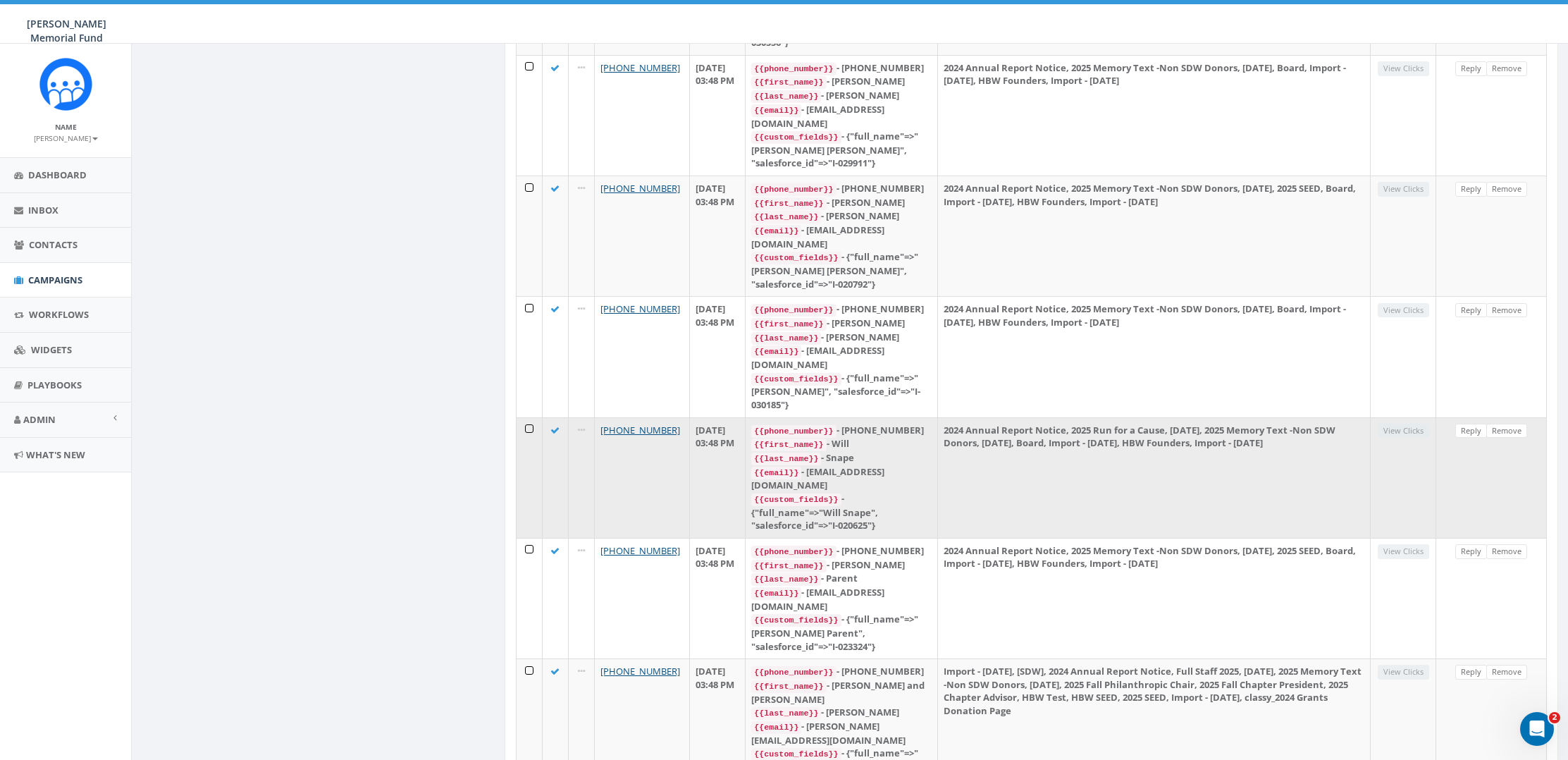
scroll to position [818, 0]
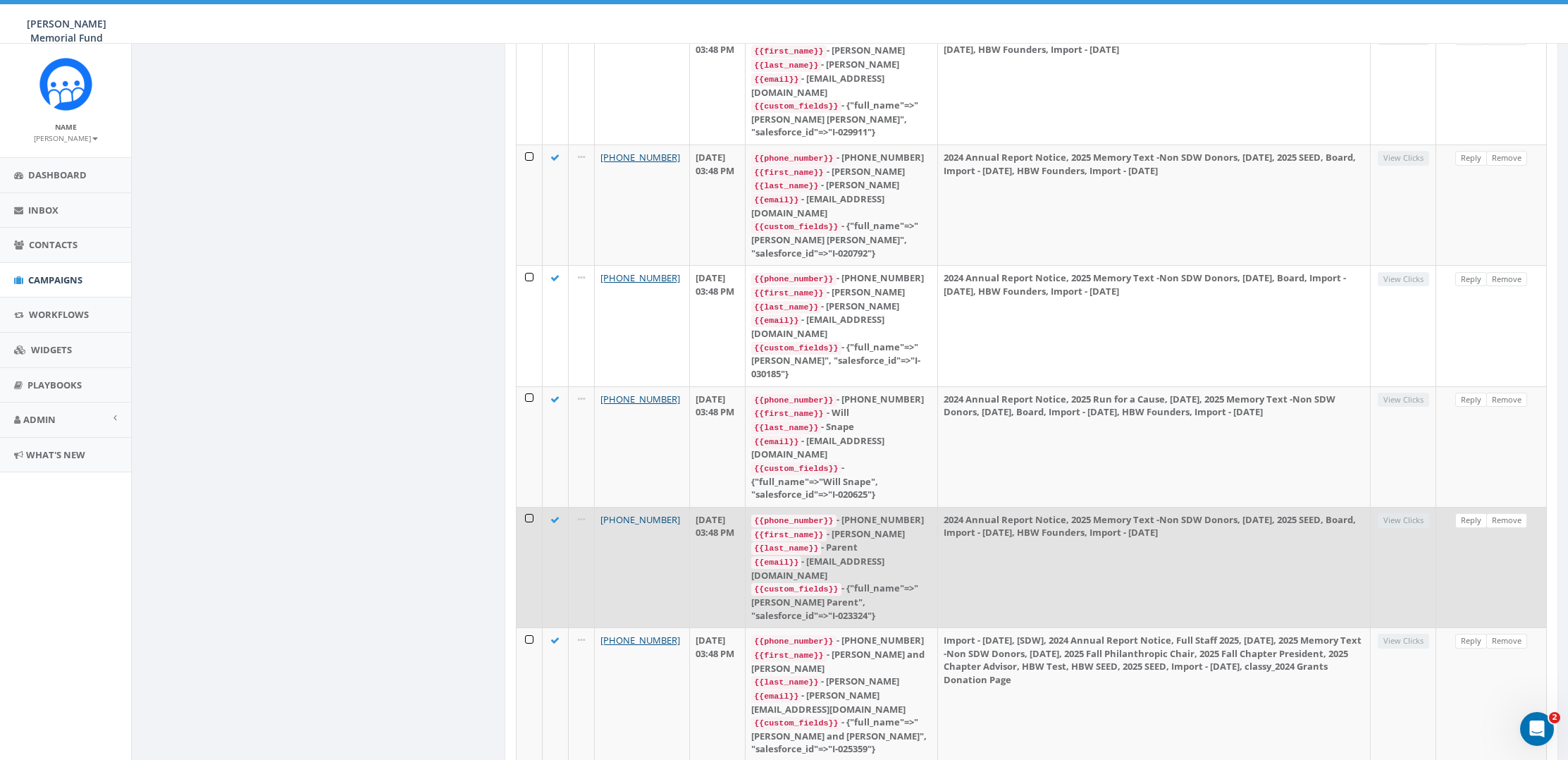
click at [619, 514] on link "+1 703-629-3754" at bounding box center [640, 519] width 80 height 12
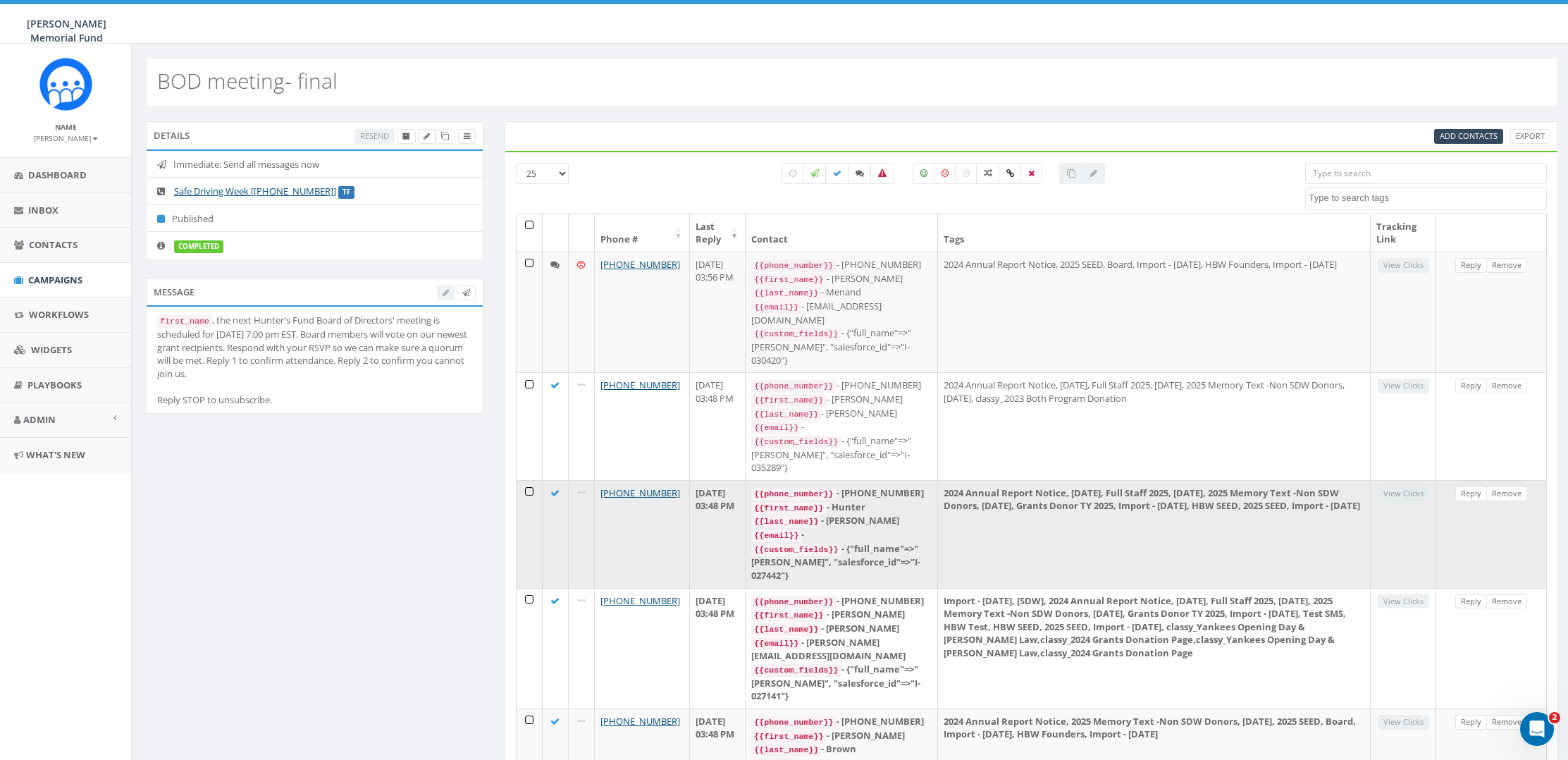
scroll to position [0, 0]
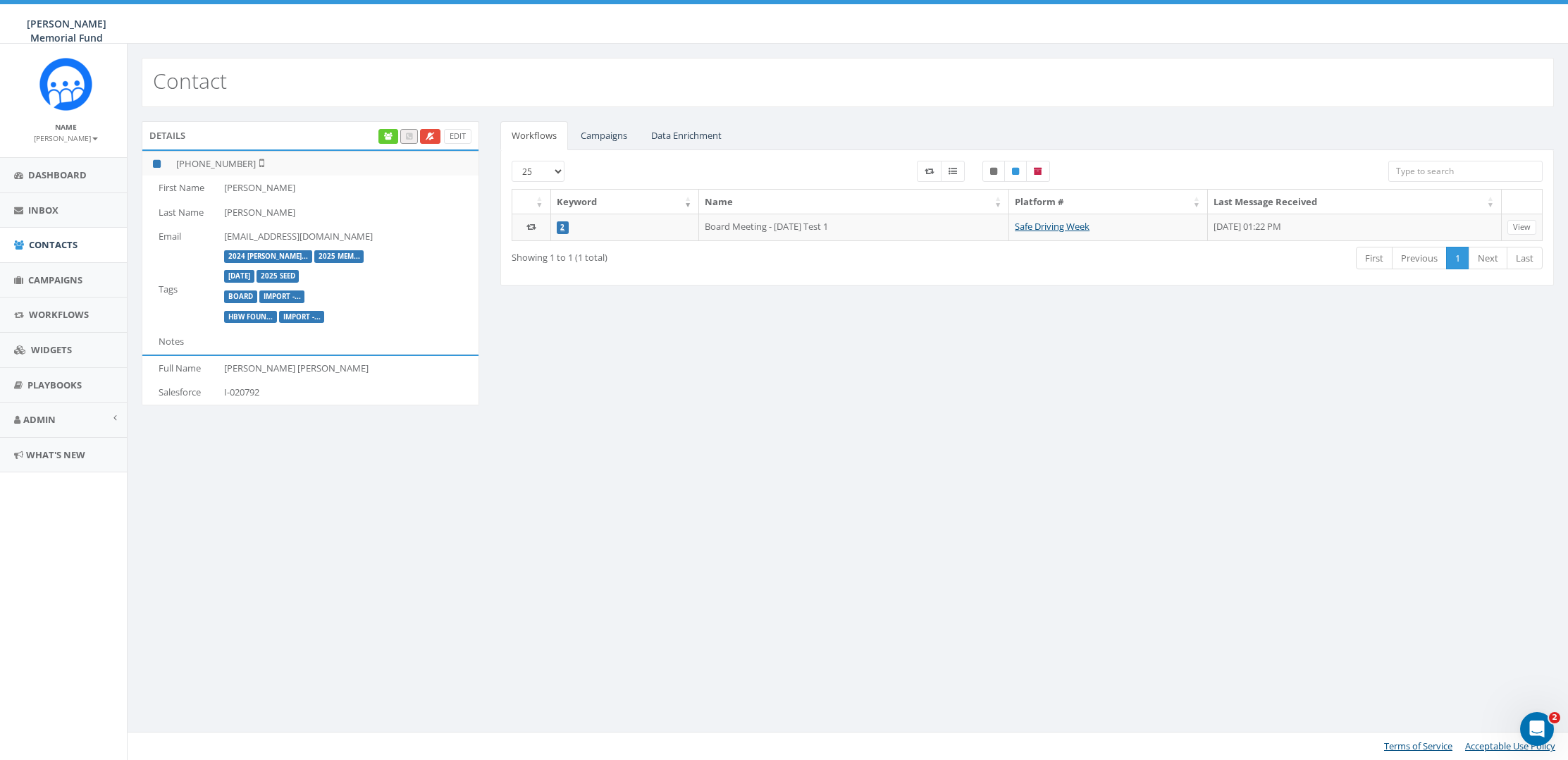
scroll to position [0, 4]
